Goal: Information Seeking & Learning: Learn about a topic

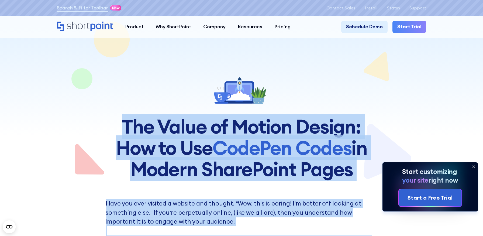
drag, startPoint x: 124, startPoint y: 121, endPoint x: 387, endPoint y: 185, distance: 270.4
click at [268, 91] on icon at bounding box center [242, 90] width 58 height 34
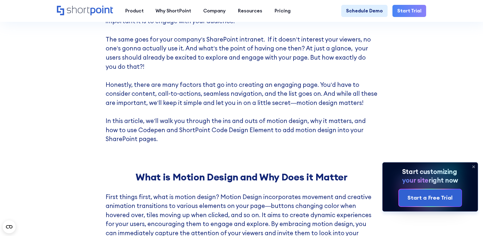
scroll to position [265, 0]
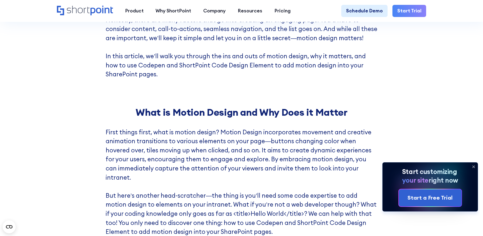
click at [474, 167] on icon at bounding box center [474, 167] width 2 height 2
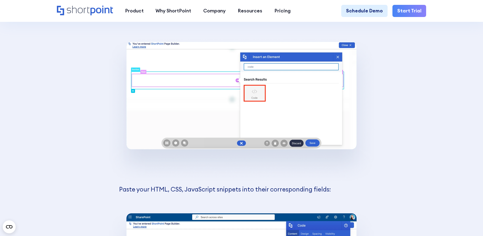
scroll to position [877, 0]
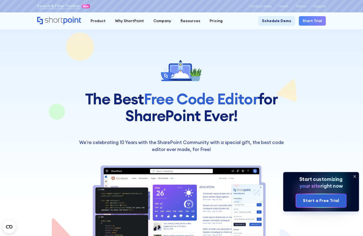
click at [355, 177] on icon at bounding box center [355, 176] width 9 height 9
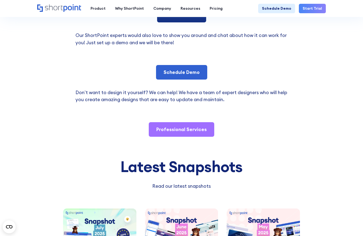
scroll to position [931, 0]
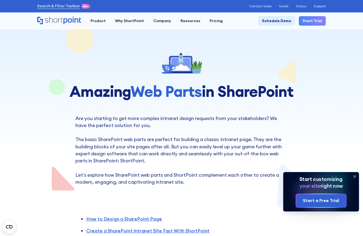
click at [358, 174] on icon at bounding box center [355, 176] width 9 height 9
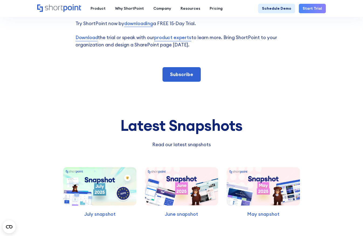
scroll to position [1767, 0]
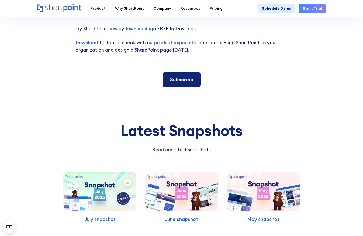
click at [193, 87] on link "Subscribe" at bounding box center [182, 79] width 38 height 15
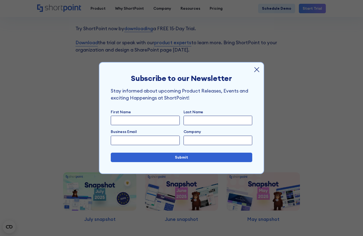
click at [258, 70] on icon at bounding box center [257, 70] width 6 height 6
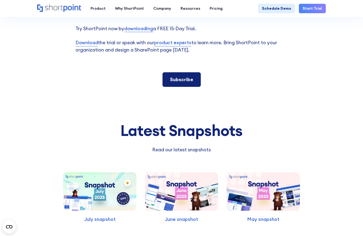
click at [181, 87] on link "Subscribe" at bounding box center [182, 79] width 38 height 15
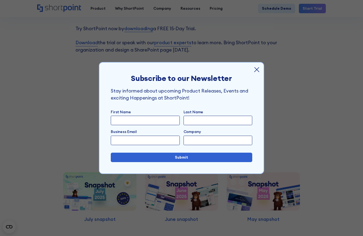
click at [256, 68] on icon at bounding box center [257, 70] width 6 height 6
